Goal: Task Accomplishment & Management: Complete application form

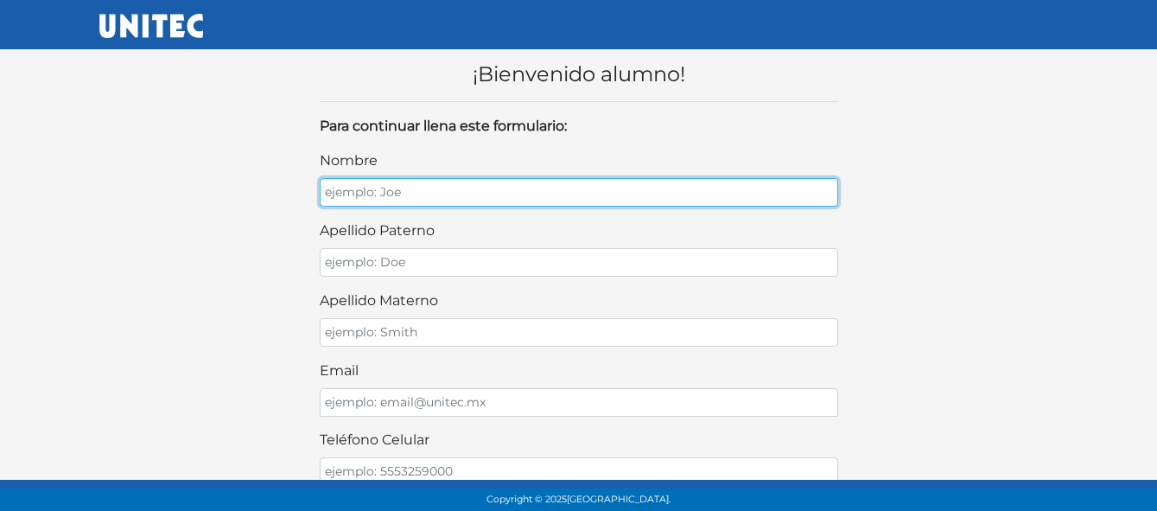
click at [548, 189] on input "nombre" at bounding box center [579, 192] width 518 height 29
click at [477, 196] on input "[PERSON_NAME]" at bounding box center [579, 192] width 518 height 29
type input "[PERSON_NAME]"
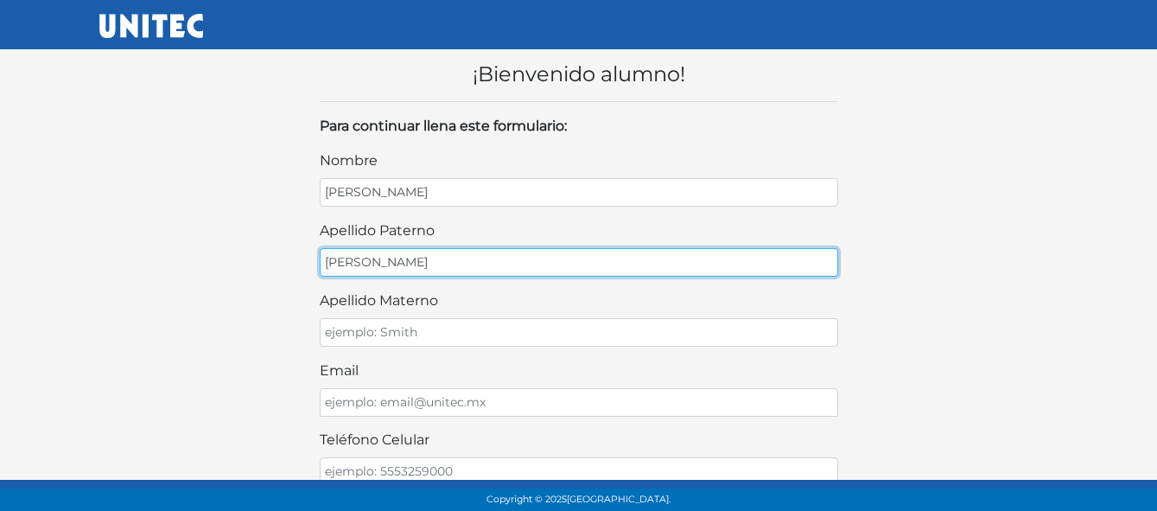
click at [461, 252] on input "[PERSON_NAME]" at bounding box center [579, 262] width 518 height 29
type input "[PERSON_NAME]"
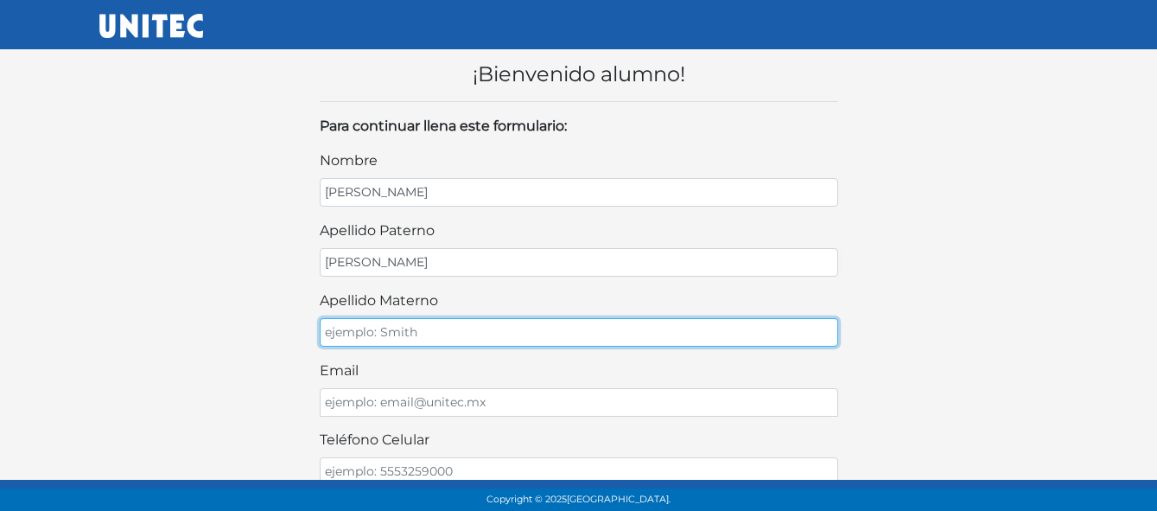
type input "e"
type input "[PERSON_NAME]"
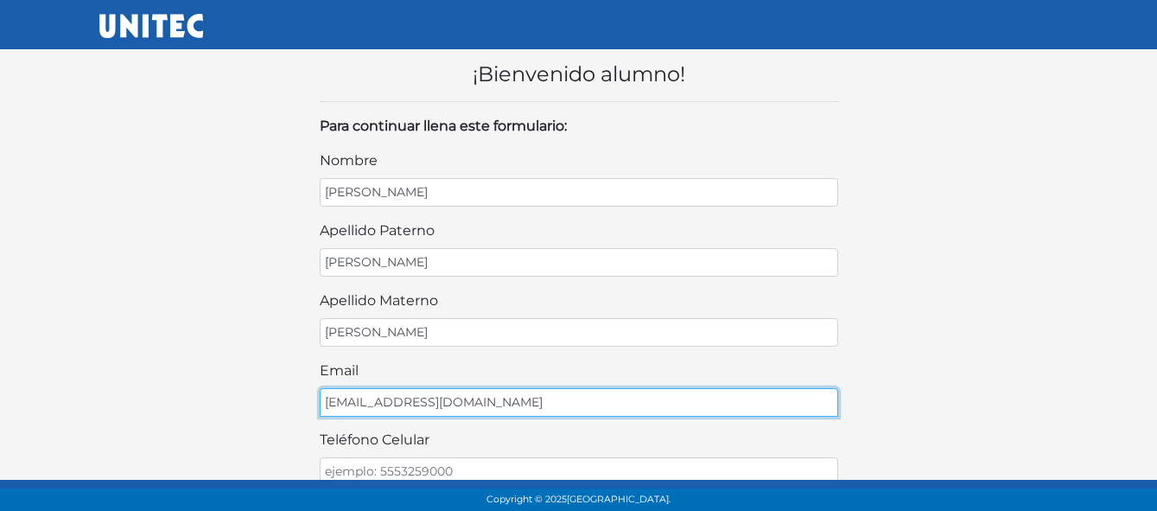
type input "[EMAIL_ADDRESS][DOMAIN_NAME]"
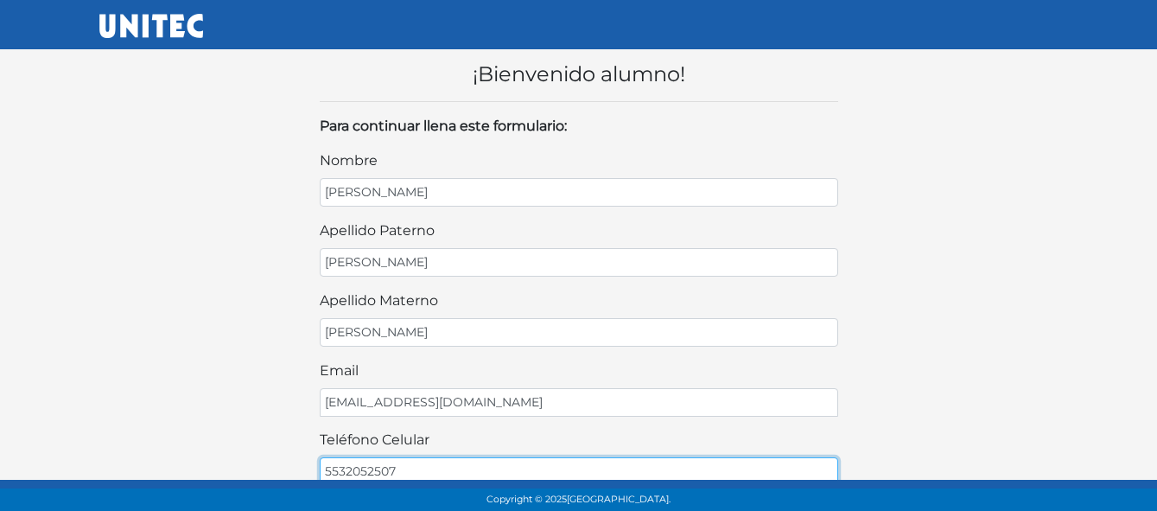
type input "5532052507"
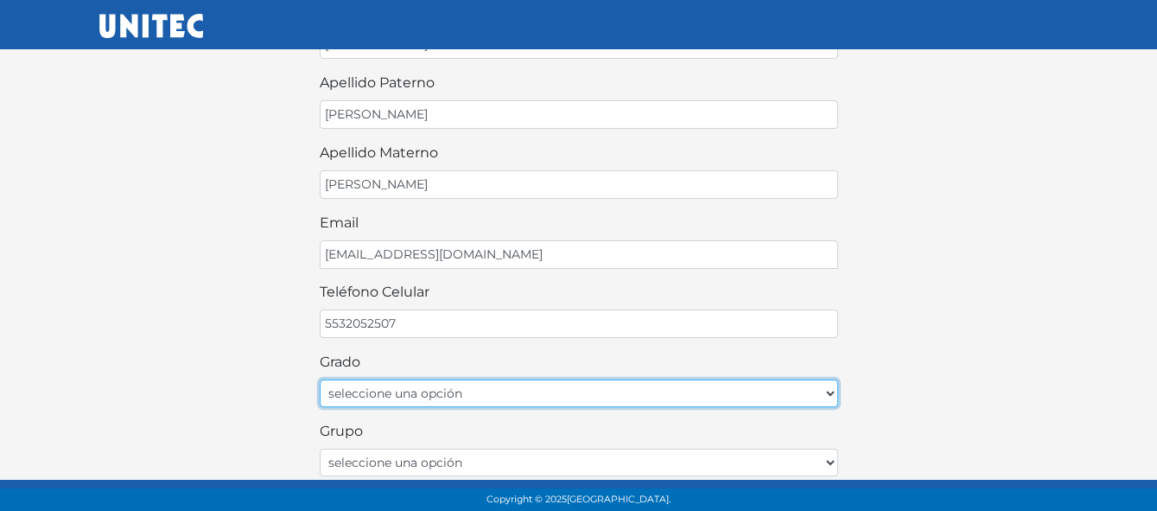
scroll to position [156, 0]
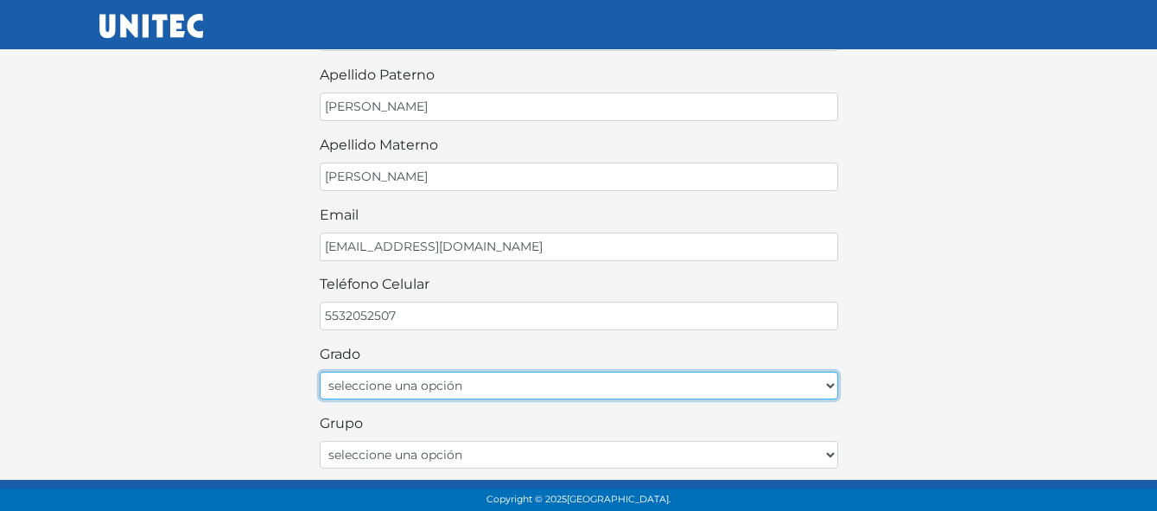
click at [393, 378] on select "seleccione una opción Primer grado [PERSON_NAME] Tercer grado Cuarto grado Quin…" at bounding box center [579, 386] width 518 height 28
select select "1ro"
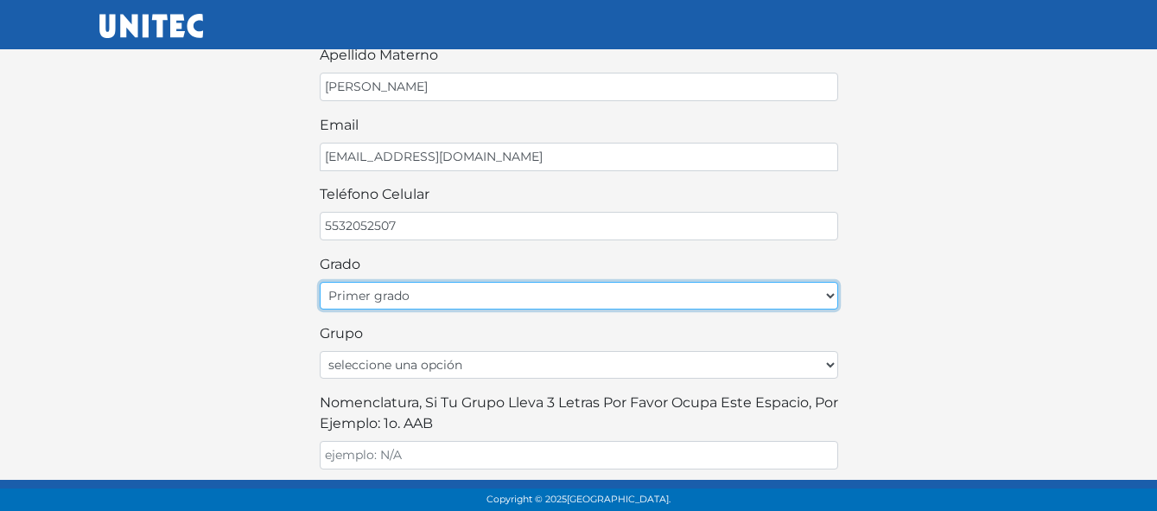
scroll to position [258, 0]
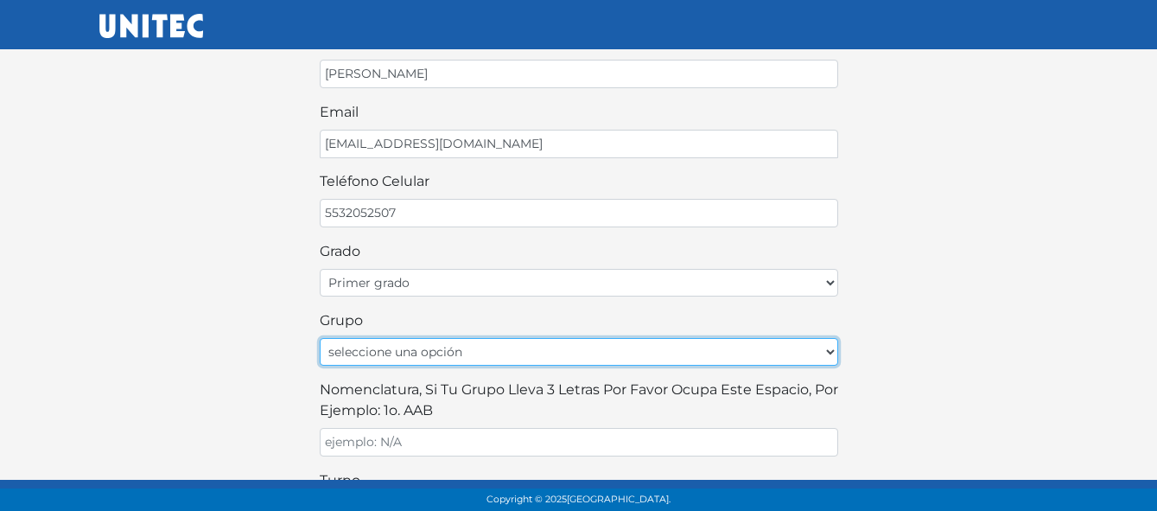
click at [359, 353] on select "seleccione una opción A B C D E F G H I J K L M N O P Q R S T U V W X Y Z" at bounding box center [579, 352] width 518 height 28
click at [481, 354] on select "seleccione una opción A B C D E F G H I J K L M N O P Q R S T U V W X Y Z" at bounding box center [579, 352] width 518 height 28
click at [498, 356] on select "seleccione una opción A B C D E F G H I J K L M N O P Q R S T U V W X Y Z" at bounding box center [579, 352] width 518 height 28
select select "A"
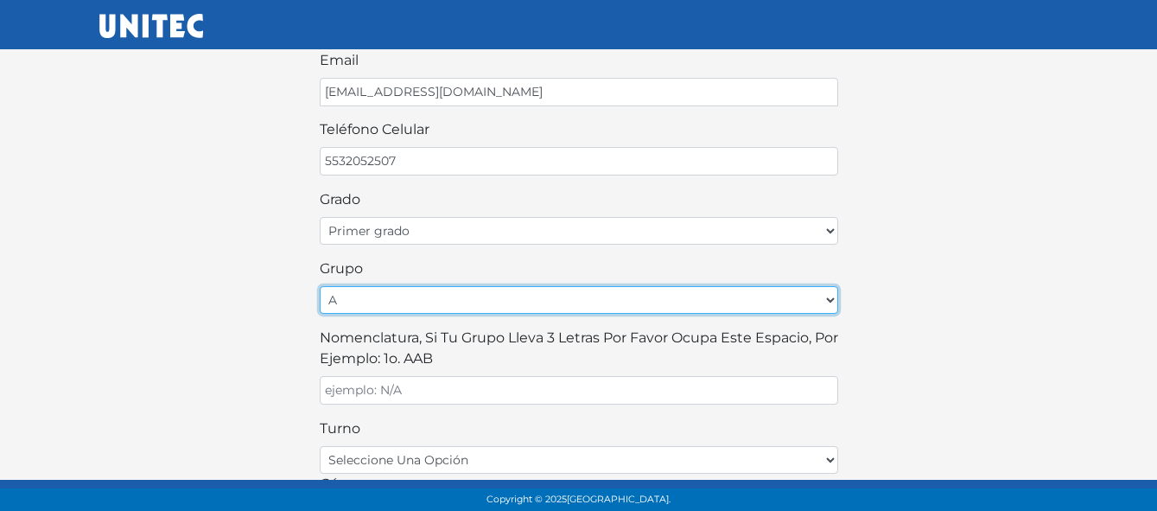
scroll to position [316, 0]
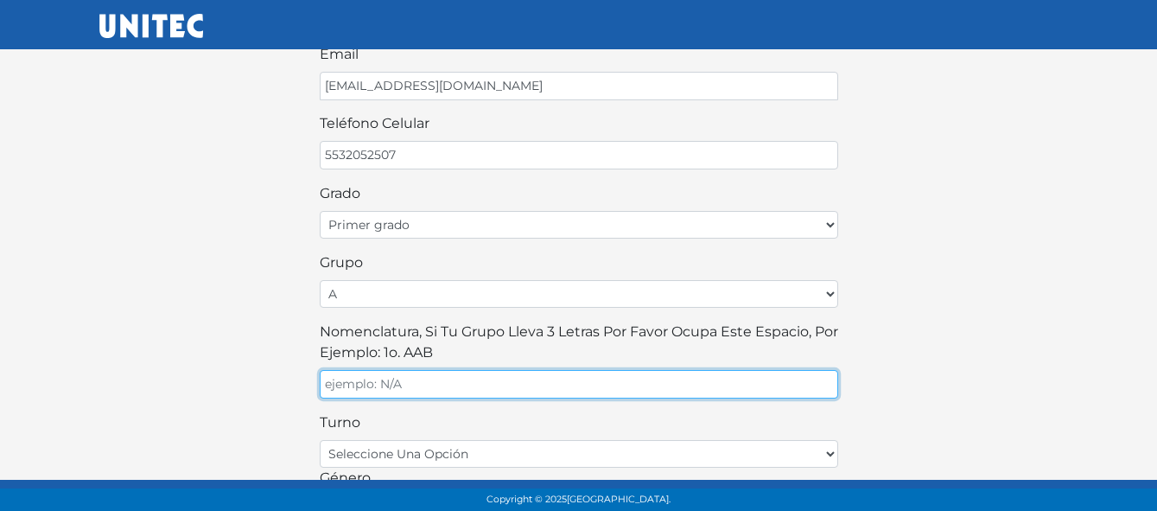
click at [408, 393] on input "Nomenclatura, si tu grupo lleva 3 letras por favor ocupa este espacio, por ejem…" at bounding box center [579, 384] width 518 height 29
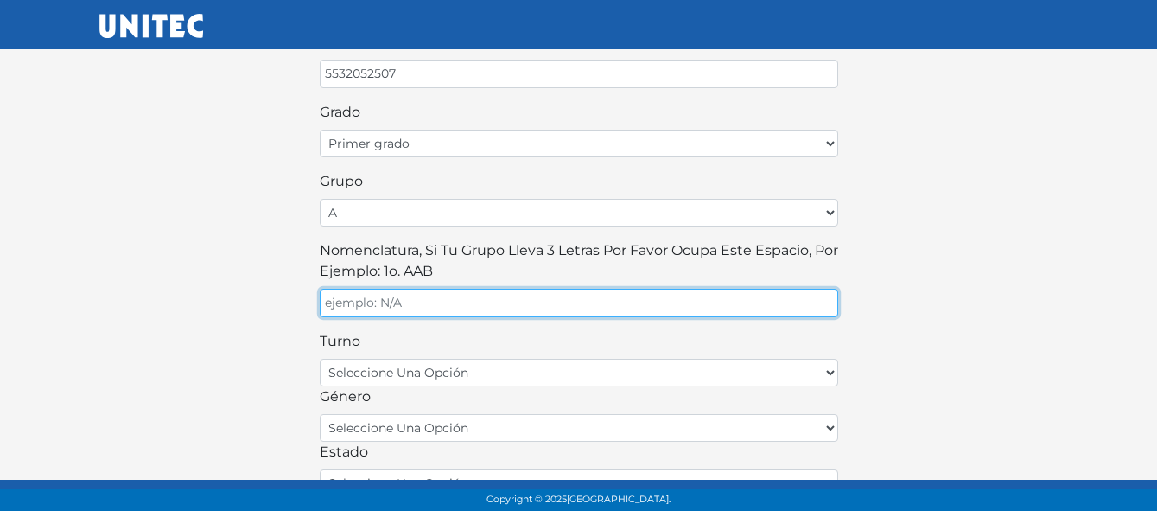
scroll to position [401, 0]
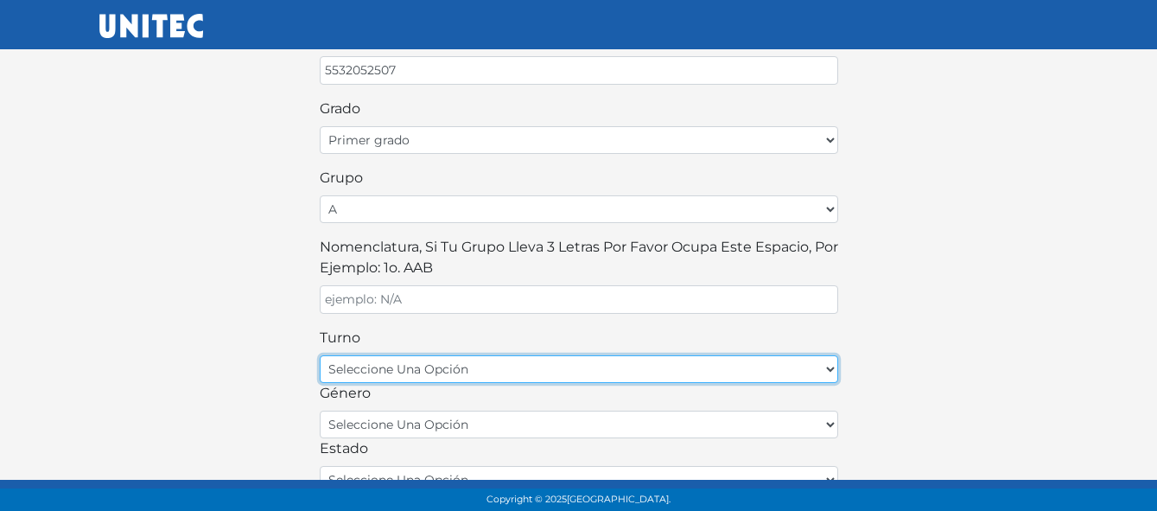
click at [402, 359] on select "seleccione una opción matutino vespertino" at bounding box center [579, 369] width 518 height 28
select select "matutino"
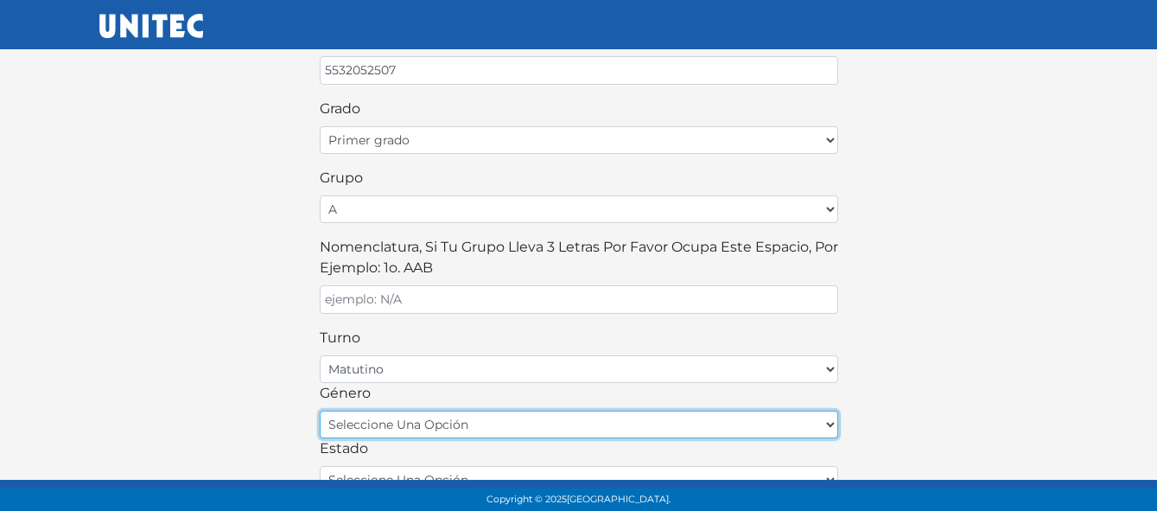
click at [409, 436] on select "seleccione una opción femenino masculino" at bounding box center [579, 424] width 518 height 28
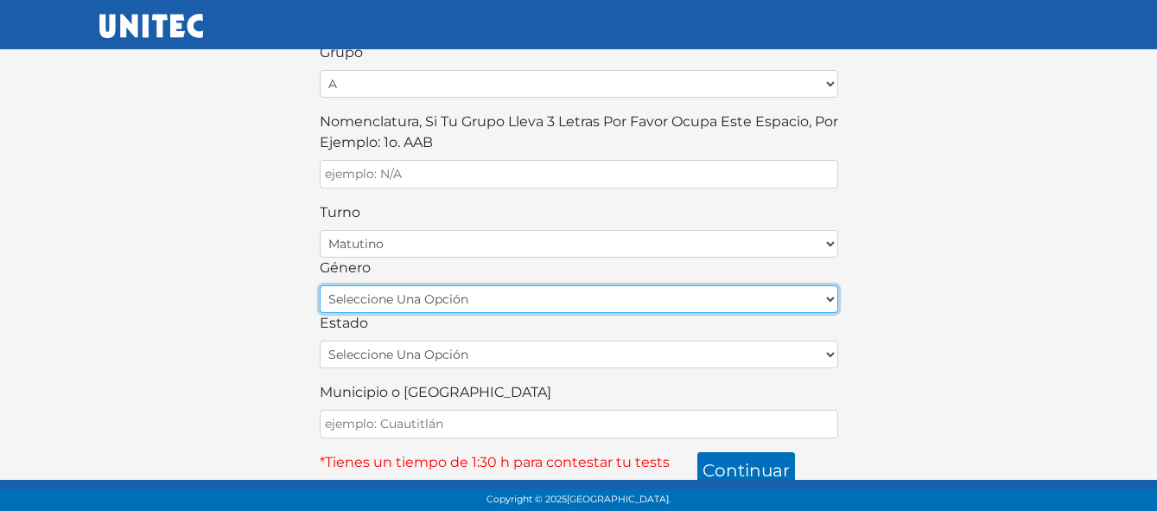
scroll to position [538, 0]
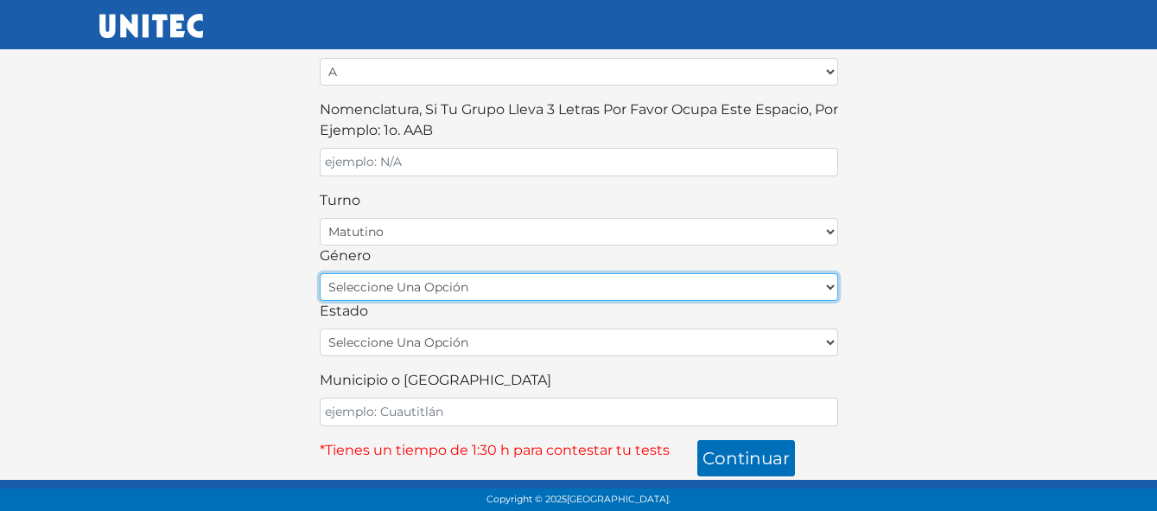
click at [368, 281] on select "seleccione una opción femenino masculino" at bounding box center [579, 287] width 518 height 28
select select "M"
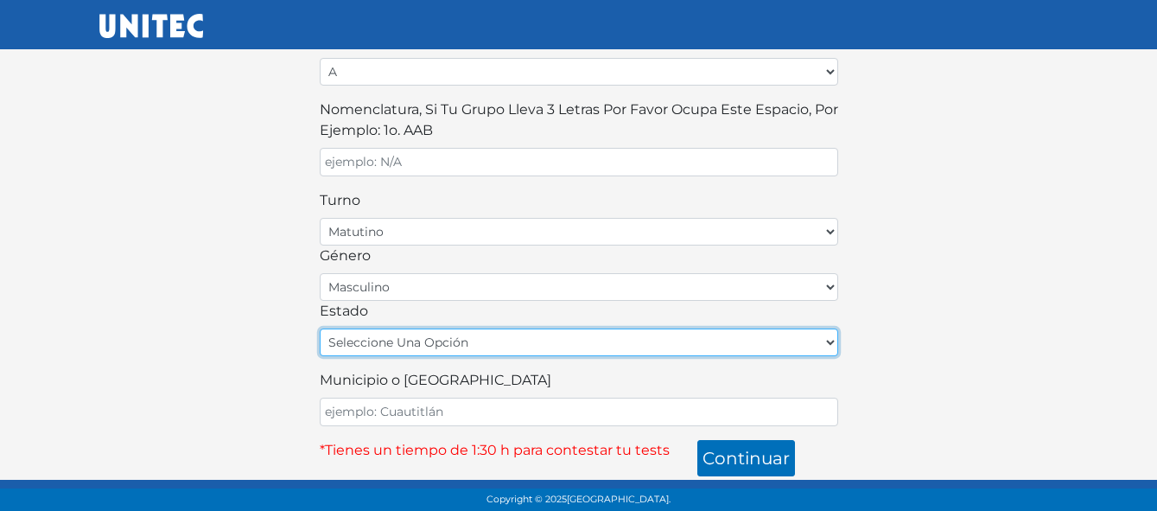
click at [410, 342] on select "seleccione una opción [GEOGRAPHIC_DATA] [GEOGRAPHIC_DATA][US_STATE] [GEOGRAPHIC…" at bounding box center [579, 342] width 518 height 28
select select "MEX"
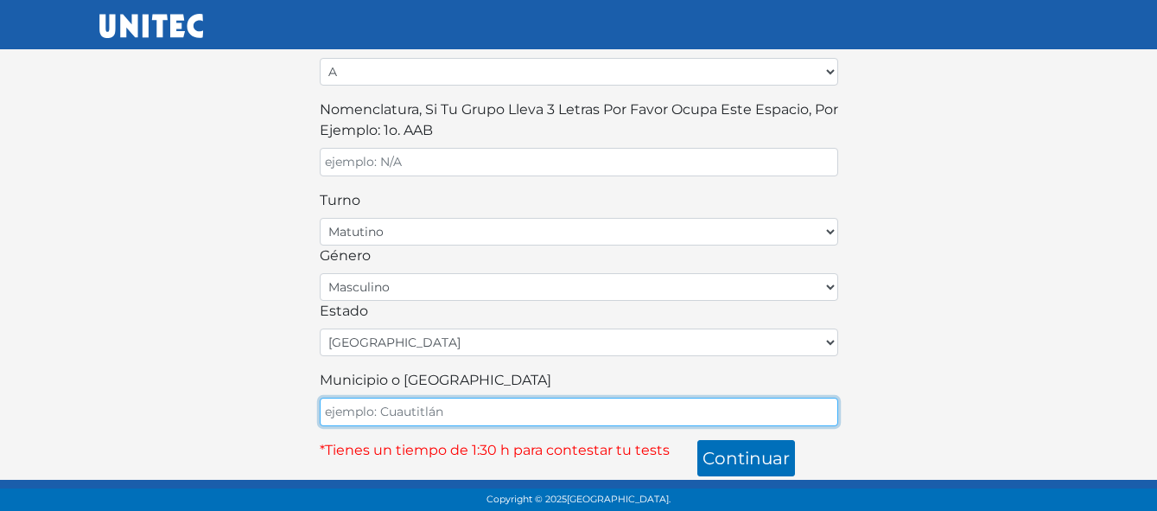
click at [412, 414] on input "Municipio o [GEOGRAPHIC_DATA]" at bounding box center [579, 411] width 518 height 29
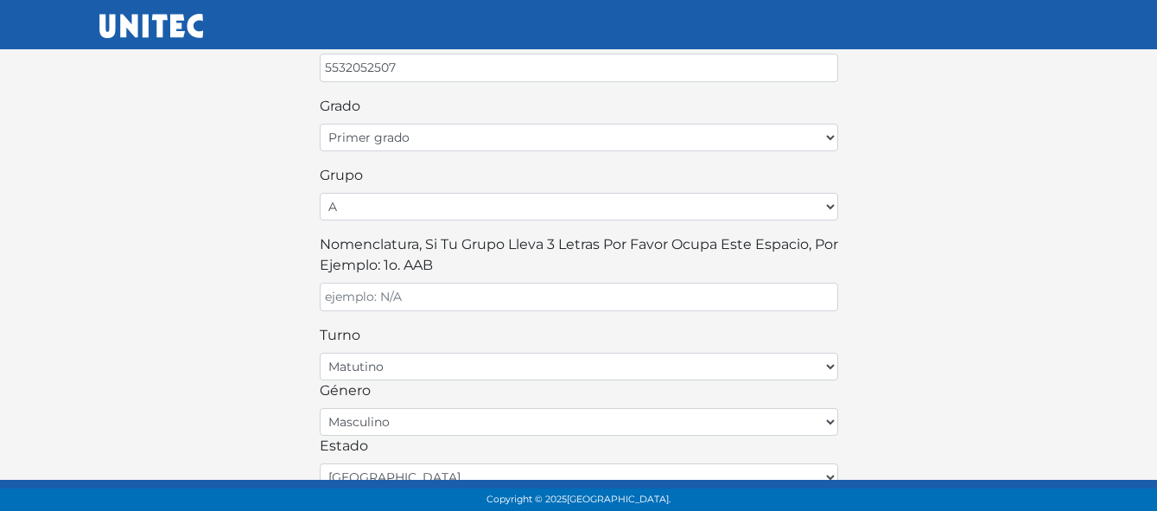
scroll to position [400, 0]
type input "Cuautitlan Izcalli"
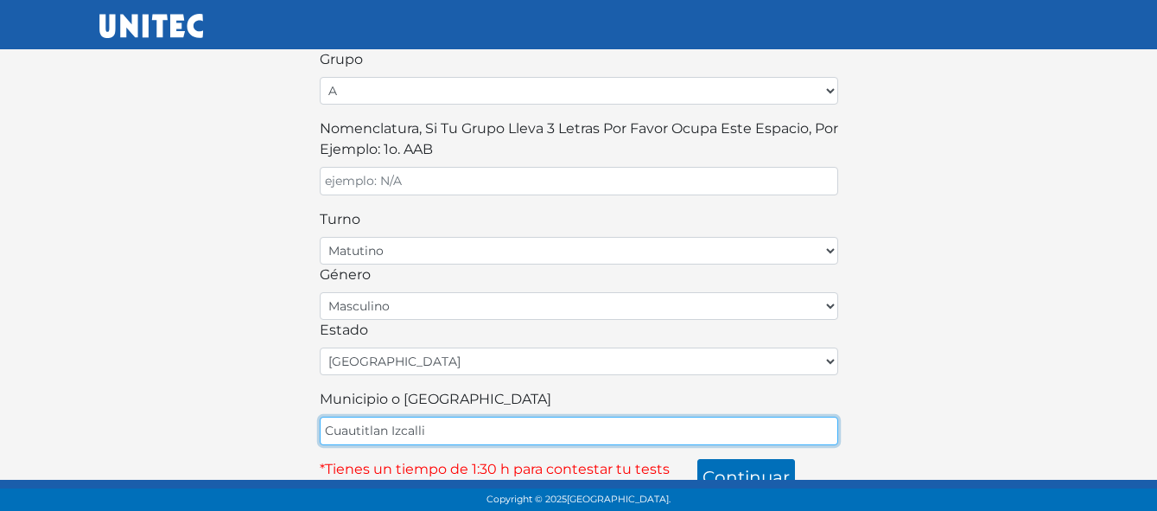
scroll to position [538, 0]
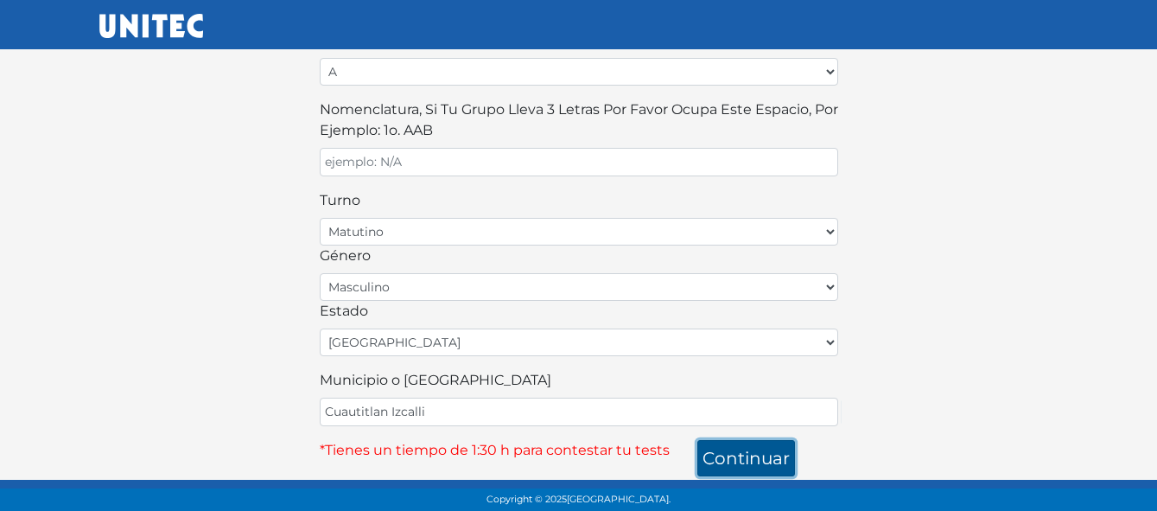
click at [756, 459] on button "continuar" at bounding box center [746, 458] width 98 height 36
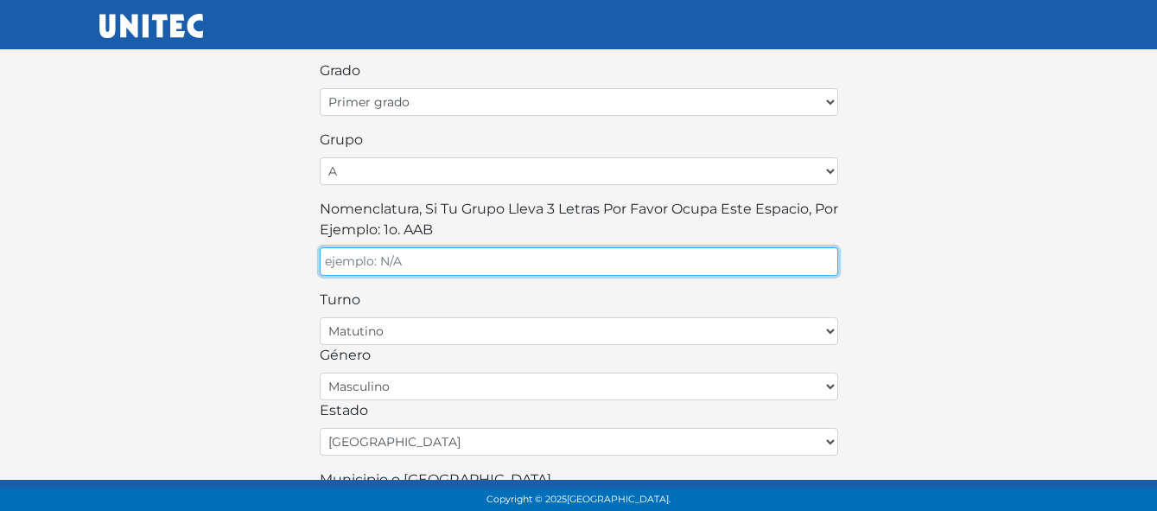
scroll to position [436, 0]
type input "111"
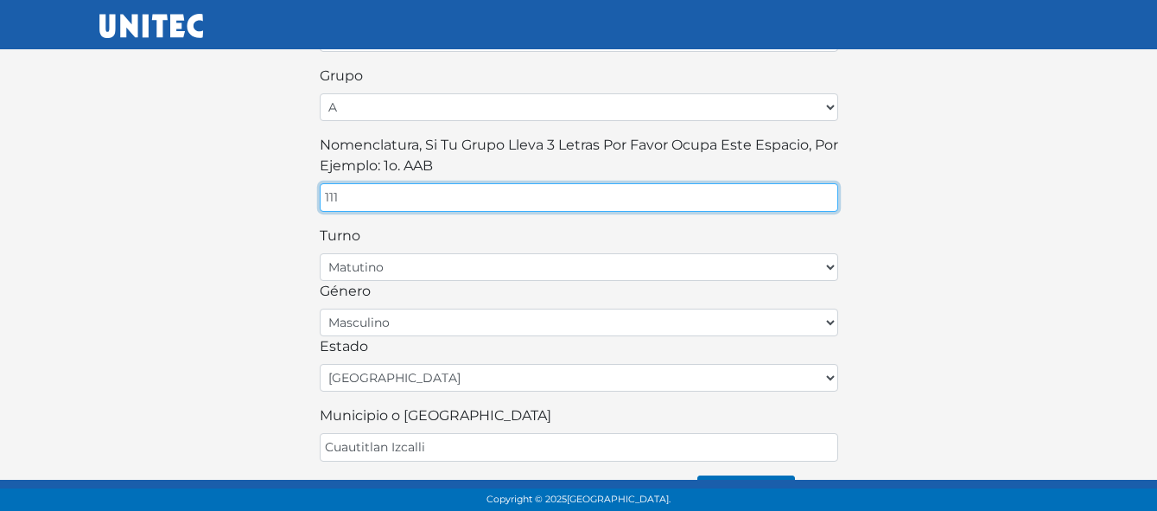
scroll to position [538, 0]
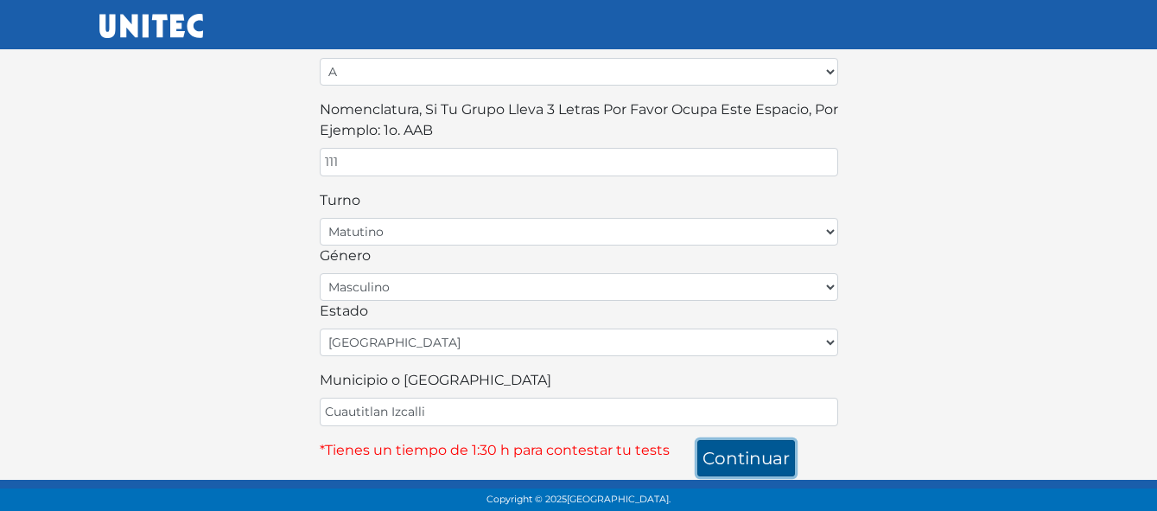
click at [712, 458] on button "continuar" at bounding box center [746, 458] width 98 height 36
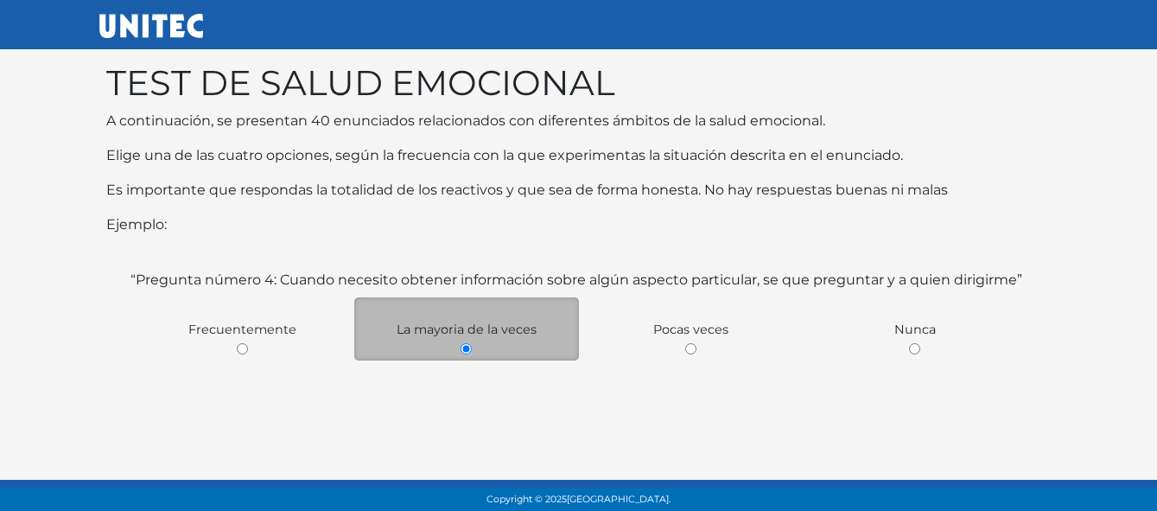
scroll to position [123, 0]
